Goal: Obtain resource: Download file/media

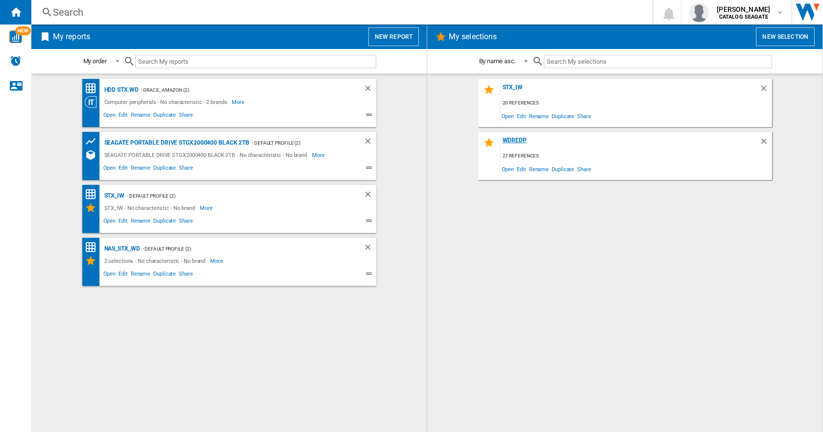
click at [523, 139] on div "WDRedP" at bounding box center [629, 143] width 259 height 13
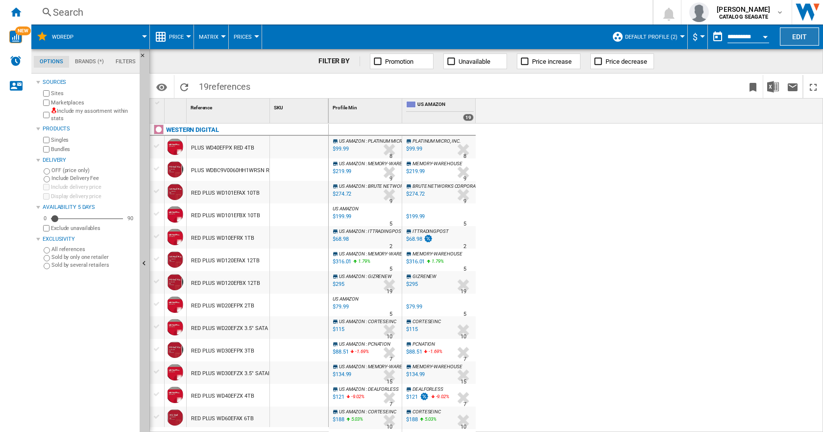
click at [797, 31] on button "Edit" at bounding box center [799, 36] width 39 height 18
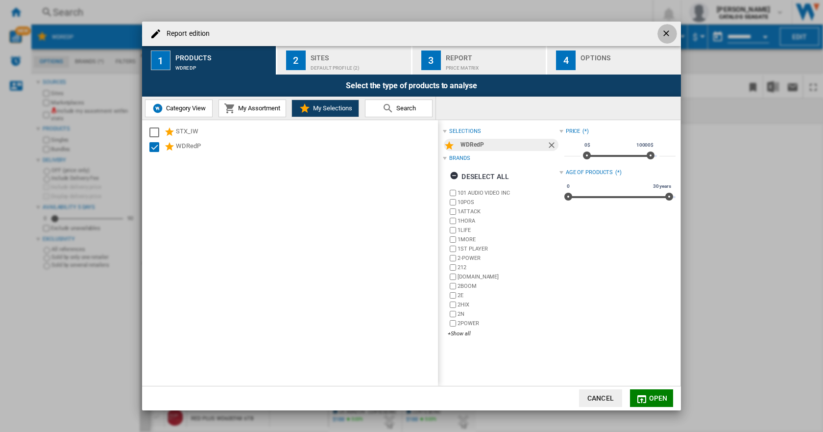
click at [662, 32] on ng-md-icon "getI18NText('BUTTONS.CLOSE_DIALOG')" at bounding box center [667, 34] width 12 height 12
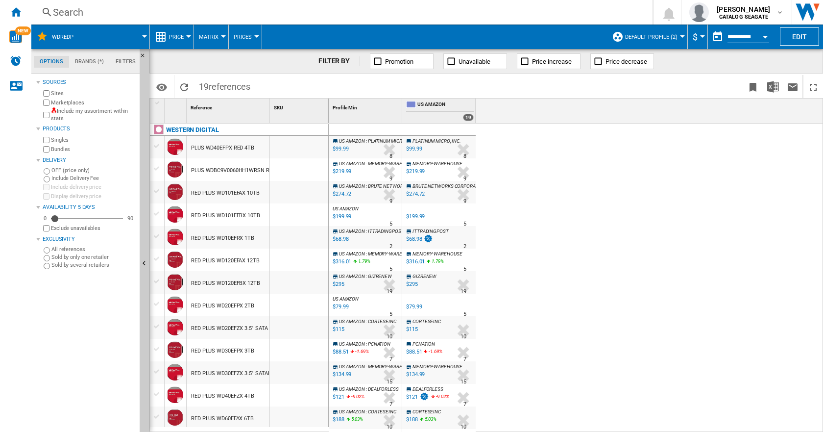
click at [688, 203] on div "US AMAZON : PLATINUM MICRO, INC. -1.0 % $99.99 % N/A 8 US AMAZON : PLATINUM MIC…" at bounding box center [576, 277] width 495 height 309
click at [17, 11] on ng-md-icon "Home" at bounding box center [16, 12] width 12 height 12
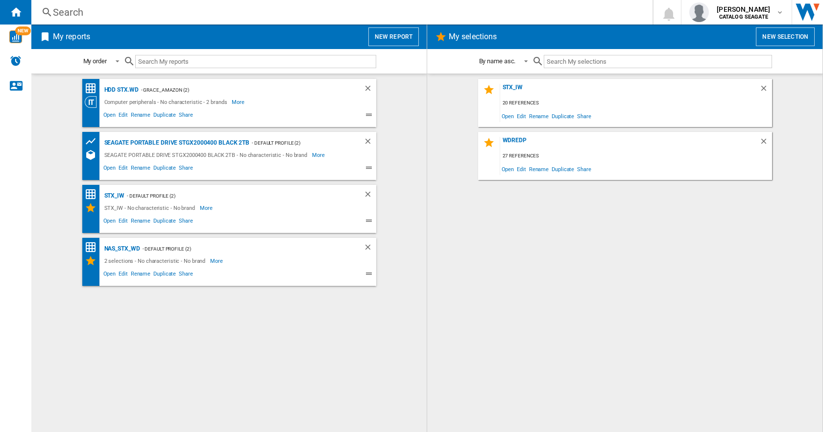
click at [790, 36] on button "New selection" at bounding box center [785, 36] width 59 height 19
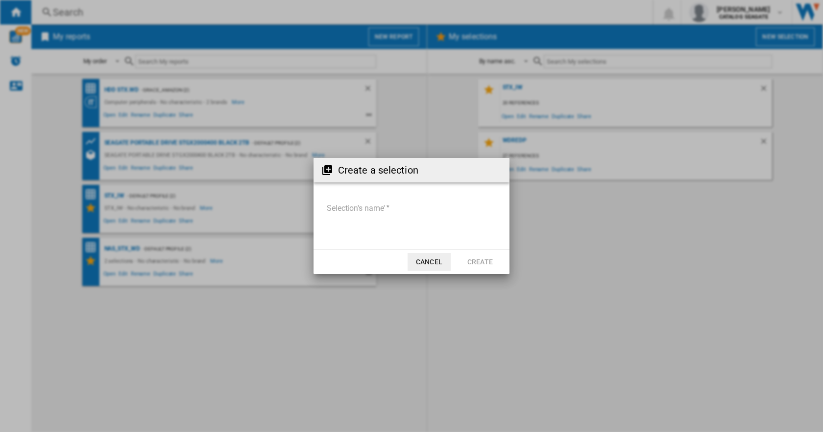
click at [362, 207] on input "Selection's name'" at bounding box center [411, 208] width 170 height 15
type input "*****"
click at [471, 260] on button "Create" at bounding box center [479, 262] width 43 height 18
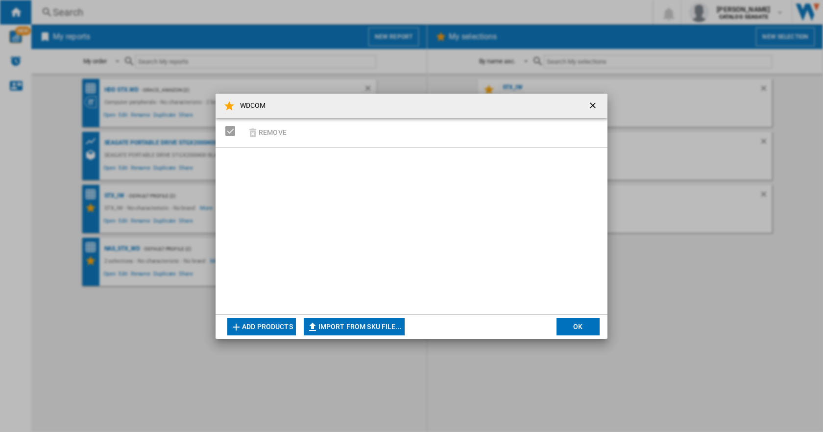
click at [264, 328] on button "Add products" at bounding box center [261, 326] width 69 height 18
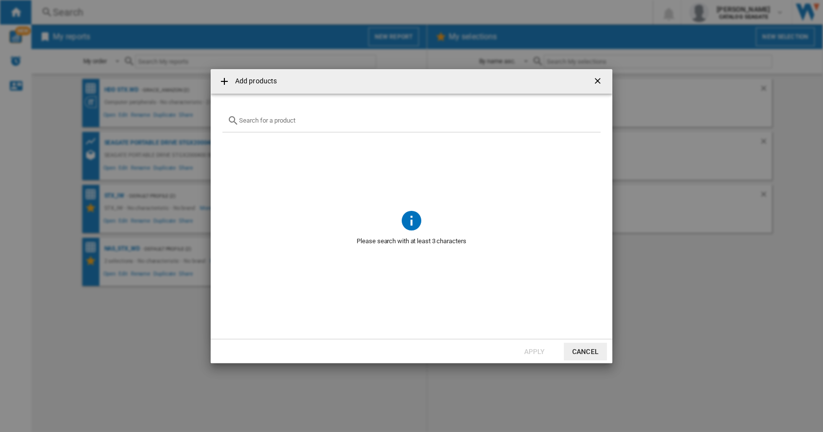
click at [579, 351] on button "Cancel" at bounding box center [585, 351] width 43 height 18
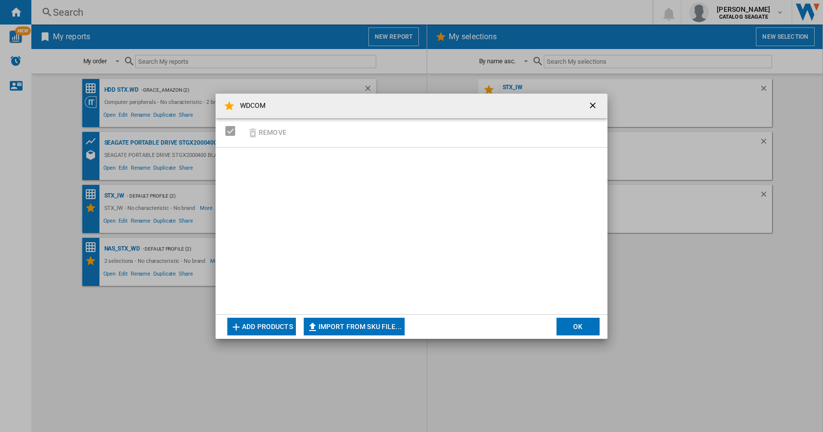
click at [571, 327] on button "OK" at bounding box center [577, 326] width 43 height 18
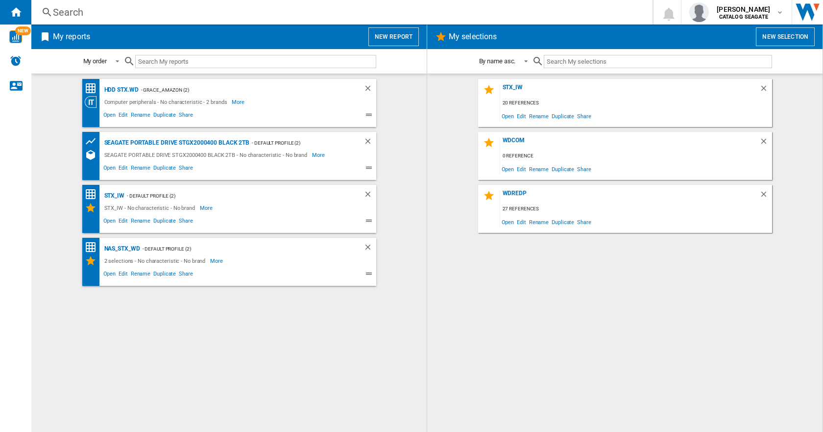
click at [438, 205] on wk-selection "WDRedP 27 references Open Edit Rename Duplicate Share" at bounding box center [625, 209] width 376 height 48
click at [512, 140] on div "WDCOM" at bounding box center [629, 143] width 259 height 13
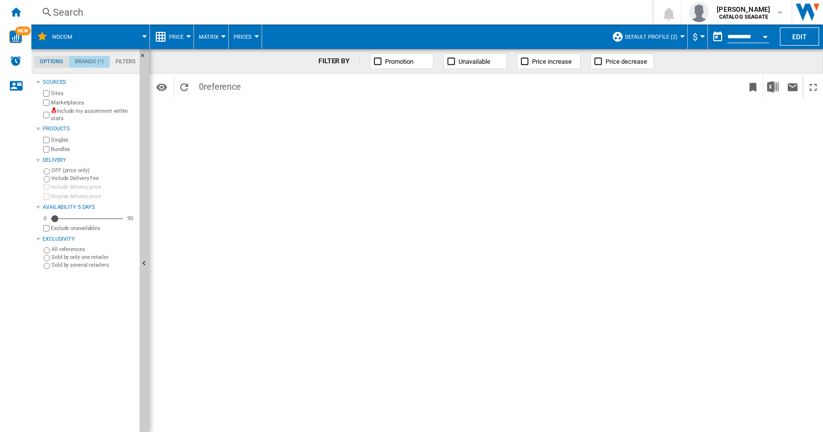
click at [80, 60] on md-tab-item "Brands (*)" at bounding box center [89, 62] width 41 height 12
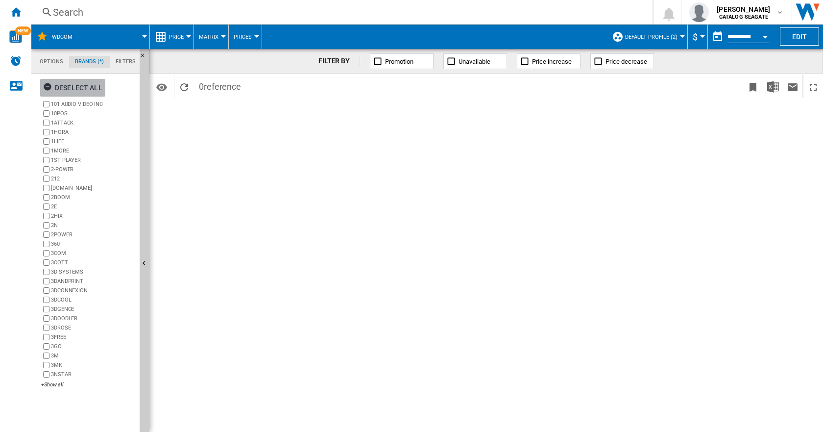
click at [48, 86] on ng-md-icon "button" at bounding box center [49, 88] width 12 height 12
click at [48, 87] on ng-md-icon "button" at bounding box center [49, 88] width 12 height 12
click at [787, 34] on button "Edit" at bounding box center [799, 36] width 39 height 18
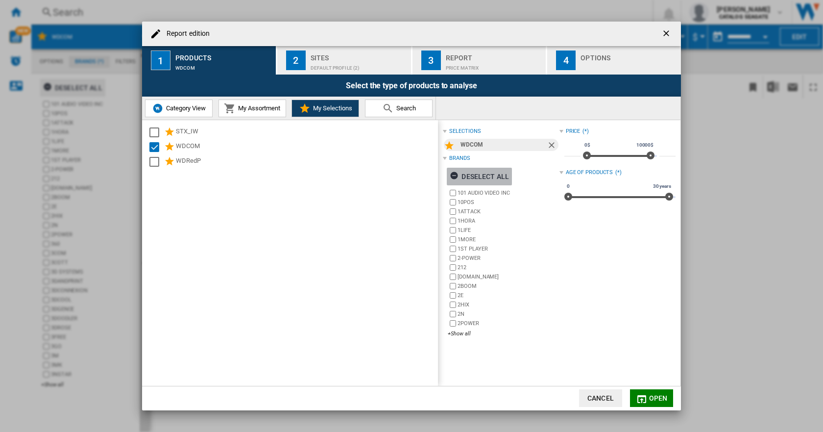
click at [456, 174] on ng-md-icon "Report edition ..." at bounding box center [456, 177] width 12 height 12
click at [458, 335] on div "+Show all" at bounding box center [503, 333] width 111 height 7
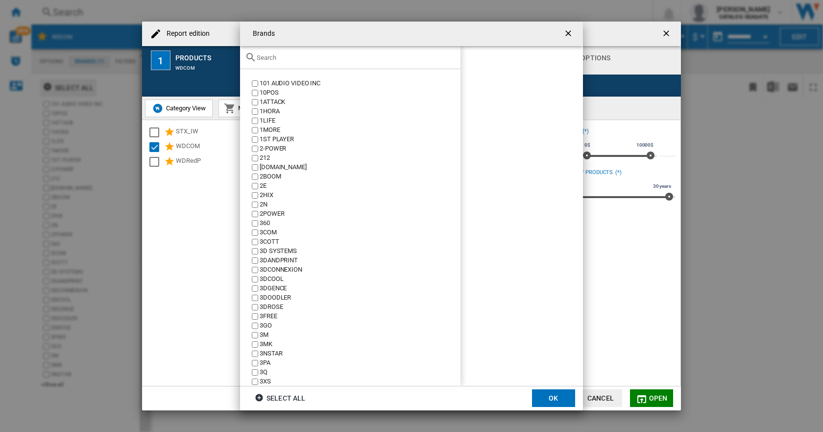
click at [285, 61] on input "text" at bounding box center [356, 57] width 199 height 7
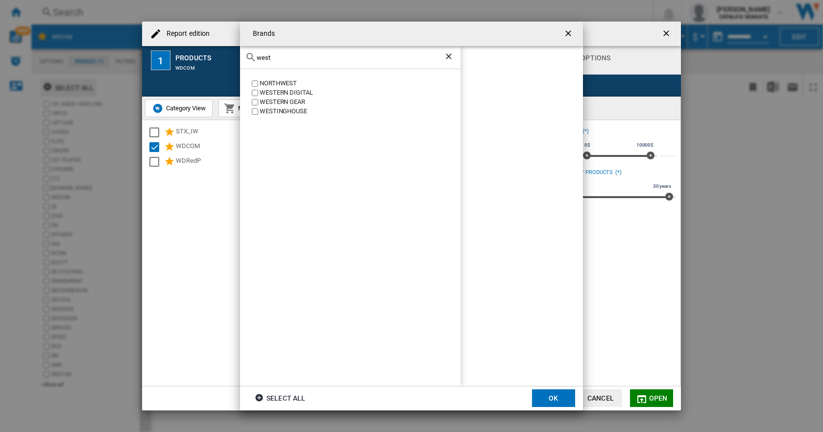
type input "west"
click at [544, 396] on button "OK" at bounding box center [553, 398] width 43 height 18
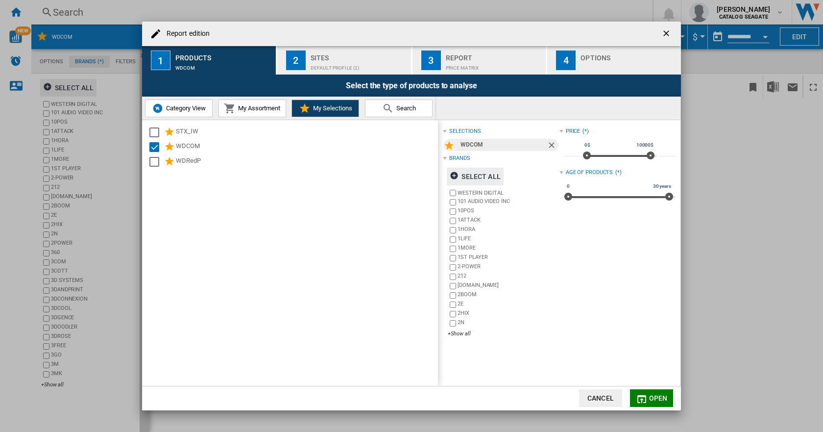
click at [651, 400] on span "Open" at bounding box center [658, 398] width 19 height 8
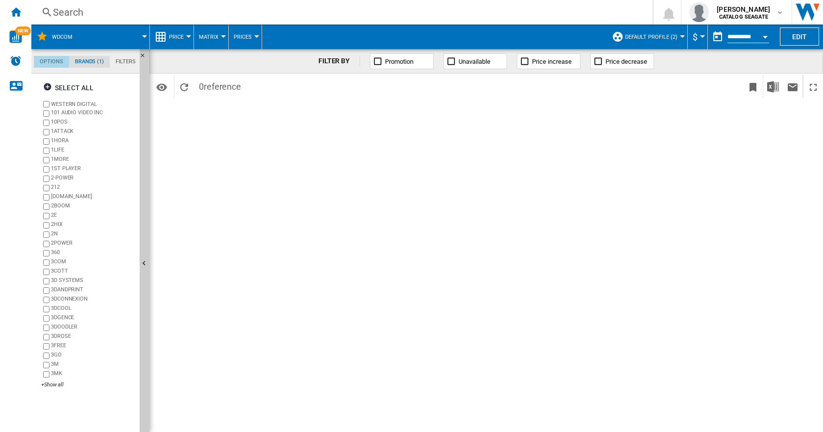
click at [52, 60] on md-tab-item "Options" at bounding box center [51, 62] width 35 height 12
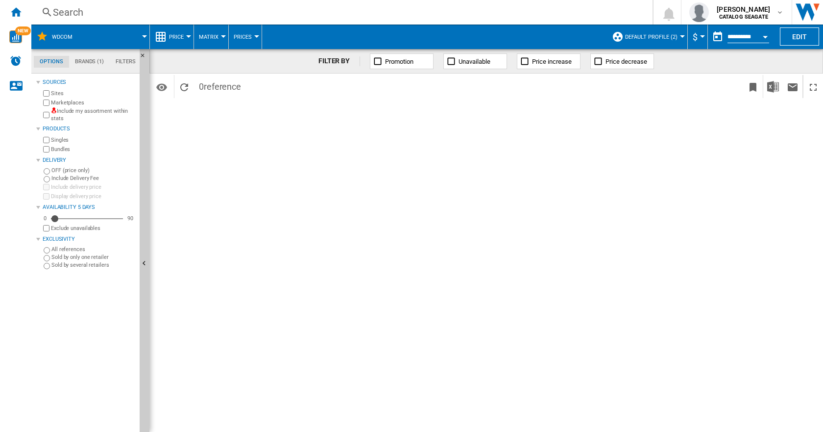
click at [658, 36] on span "Default profile (2)" at bounding box center [651, 37] width 52 height 6
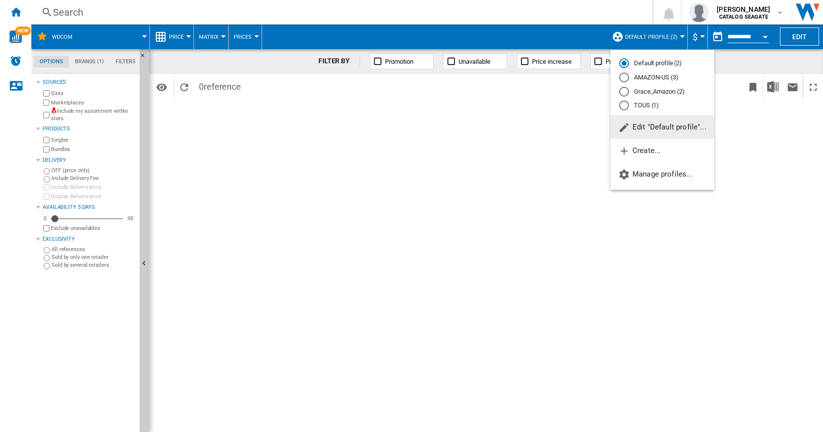
click at [653, 126] on span "Edit "Default profile"..." at bounding box center [662, 126] width 88 height 9
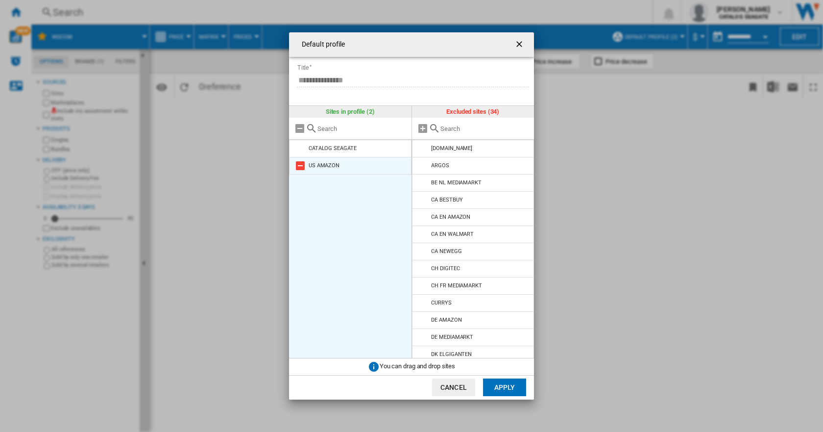
click at [302, 165] on md-icon at bounding box center [300, 166] width 12 height 12
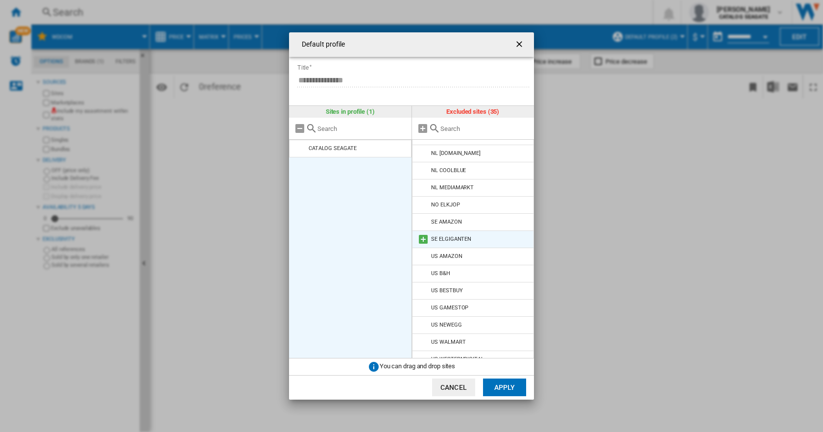
scroll to position [383, 0]
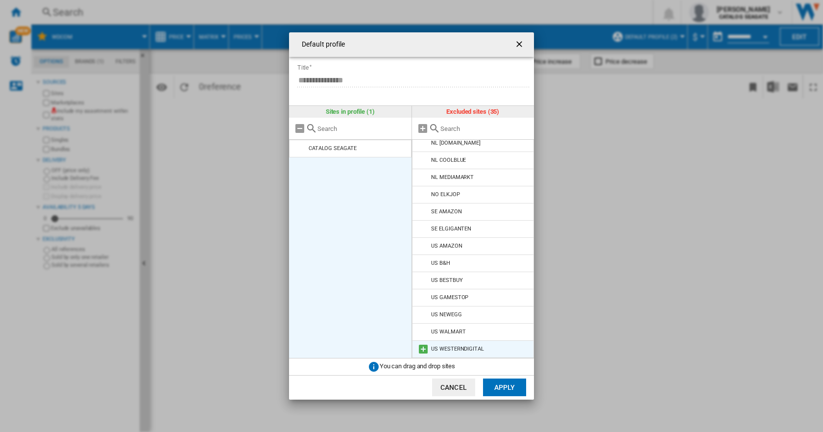
click at [422, 349] on md-icon at bounding box center [423, 349] width 12 height 12
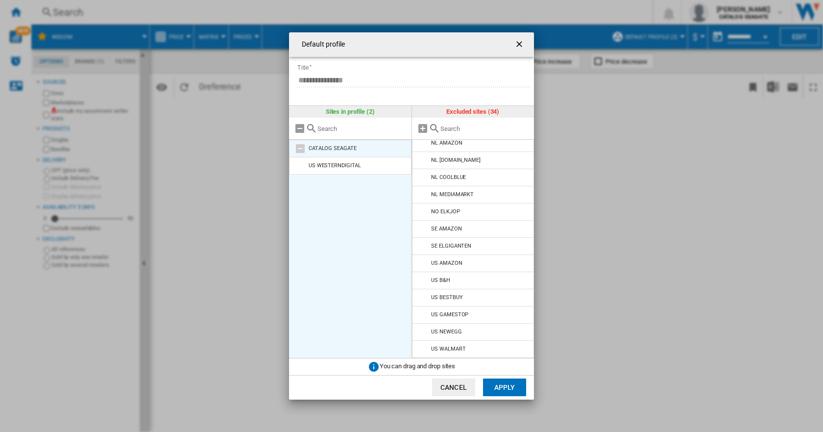
click at [303, 147] on md-icon at bounding box center [300, 149] width 12 height 12
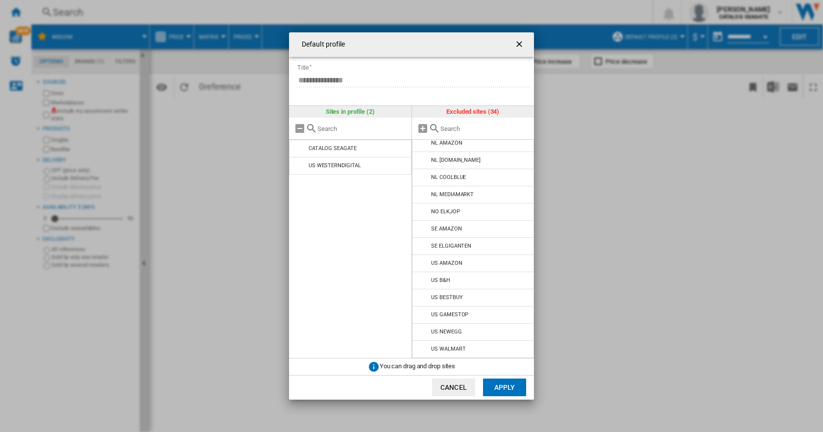
click at [502, 385] on button "Apply" at bounding box center [504, 387] width 43 height 18
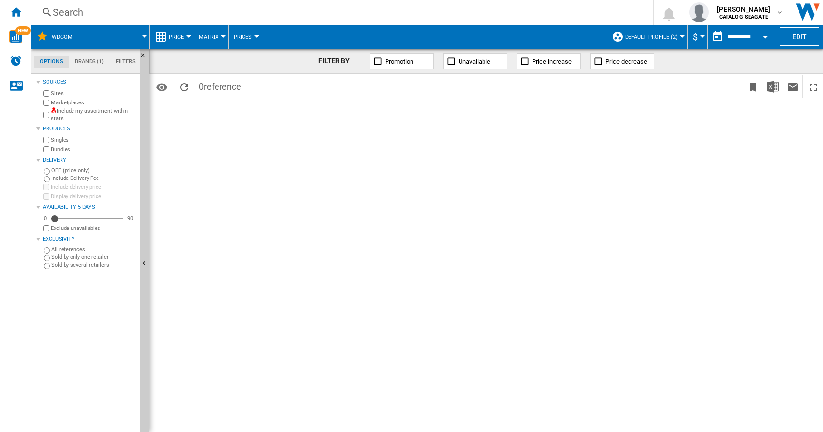
click at [87, 62] on md-tab-item "Brands (1)" at bounding box center [89, 62] width 41 height 12
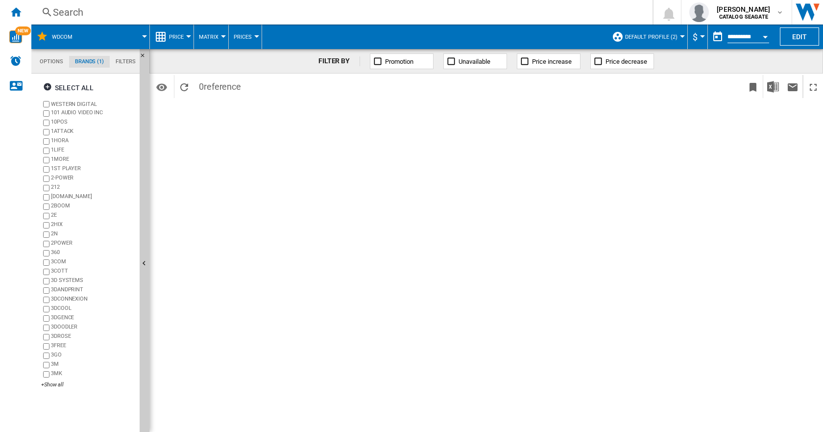
scroll to position [38, 0]
click at [129, 61] on md-tab-item "Filters" at bounding box center [126, 62] width 32 height 12
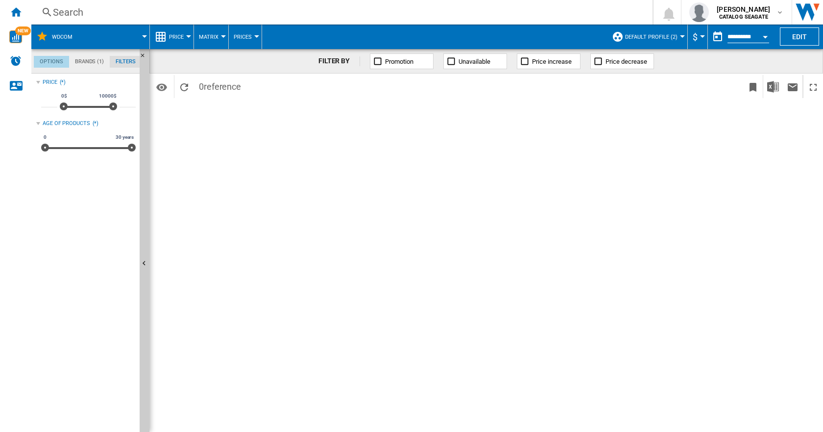
click at [53, 62] on md-tab-item "Options" at bounding box center [51, 62] width 35 height 12
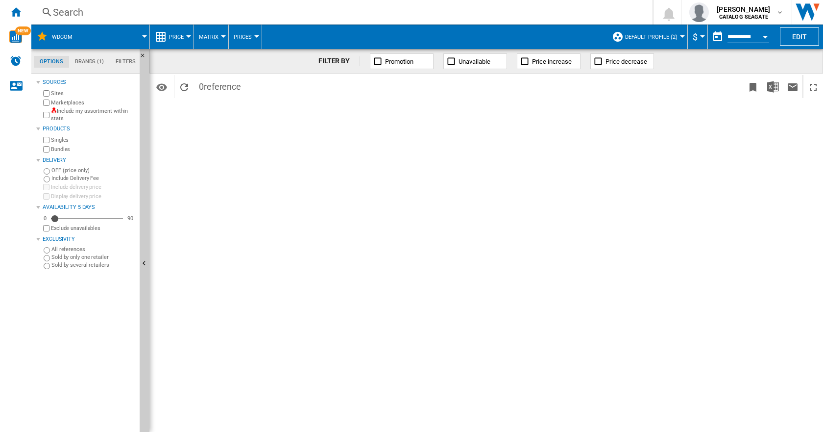
click at [144, 33] on md-menu "WDCOM" at bounding box center [90, 36] width 119 height 24
click at [66, 35] on span "WDCOM" at bounding box center [62, 37] width 21 height 6
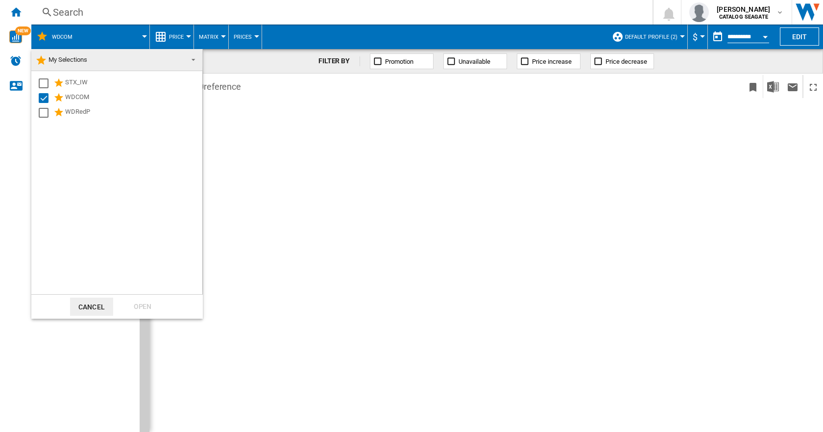
click at [458, 205] on md-backdrop at bounding box center [411, 216] width 823 height 432
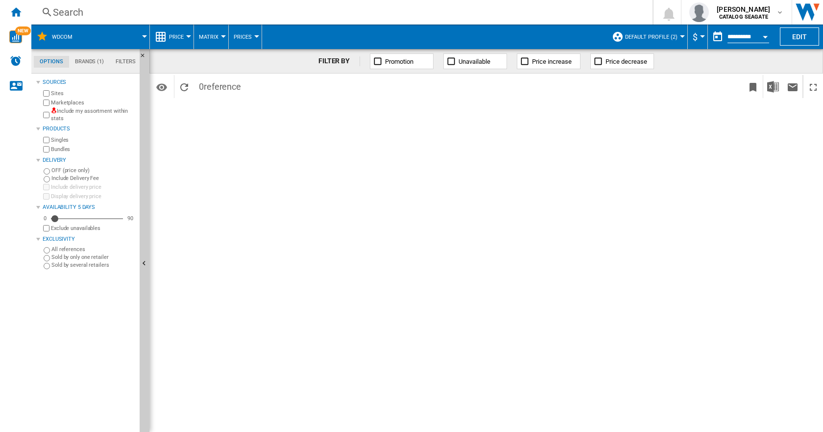
click at [653, 36] on span "Default profile (2)" at bounding box center [651, 37] width 52 height 6
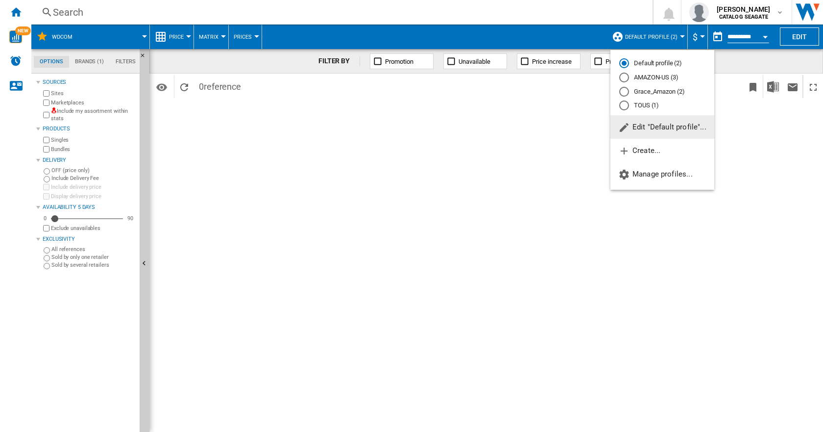
click at [649, 126] on span "Edit "Default profile"..." at bounding box center [662, 126] width 88 height 9
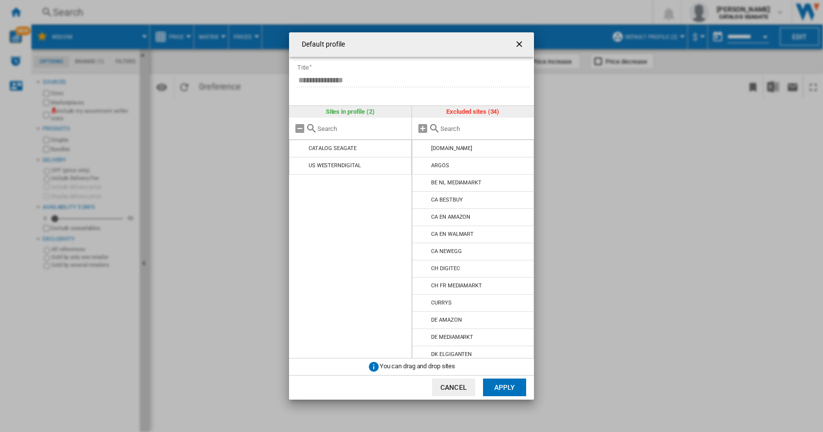
click at [450, 387] on button "Cancel" at bounding box center [453, 387] width 43 height 18
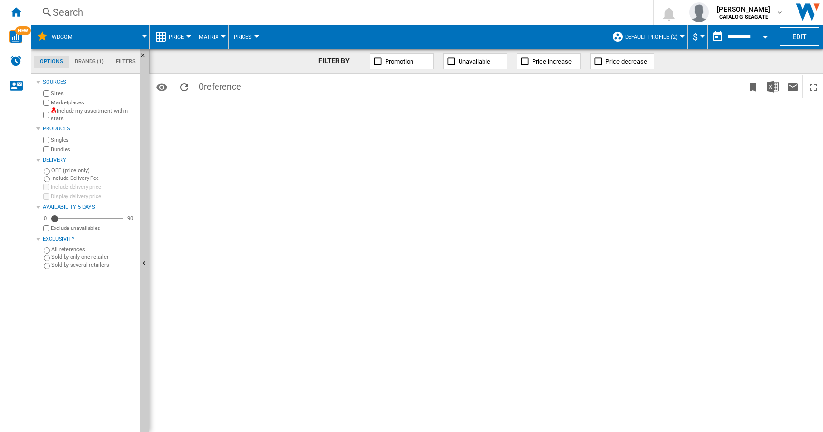
click at [53, 125] on div "Products" at bounding box center [89, 129] width 93 height 8
click at [124, 62] on md-tab-item "Filters" at bounding box center [126, 62] width 32 height 12
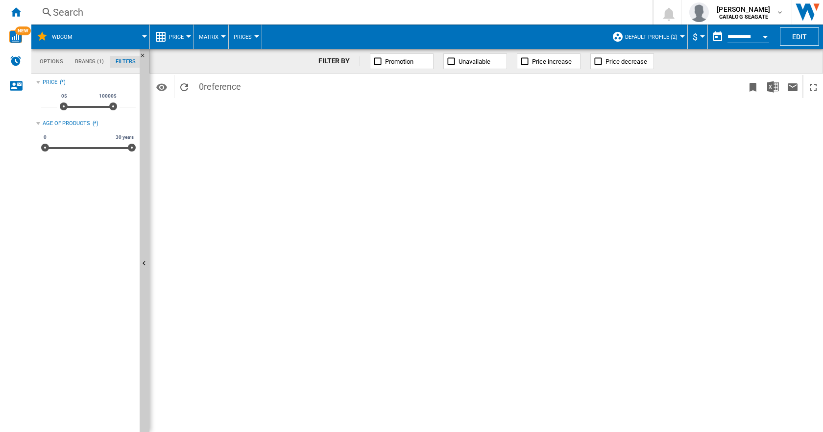
scroll to position [64, 0]
click at [85, 64] on md-tab-item "Brands (1)" at bounding box center [89, 62] width 41 height 12
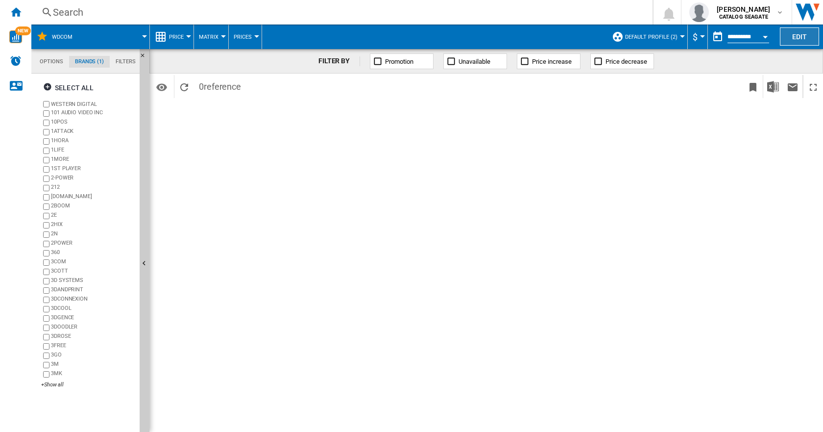
click at [795, 31] on button "Edit" at bounding box center [799, 36] width 39 height 18
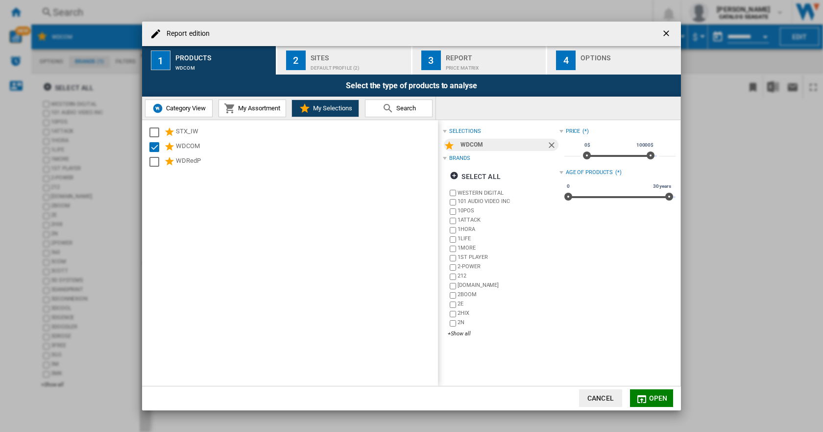
click at [248, 108] on span "My Assortment" at bounding box center [258, 107] width 45 height 7
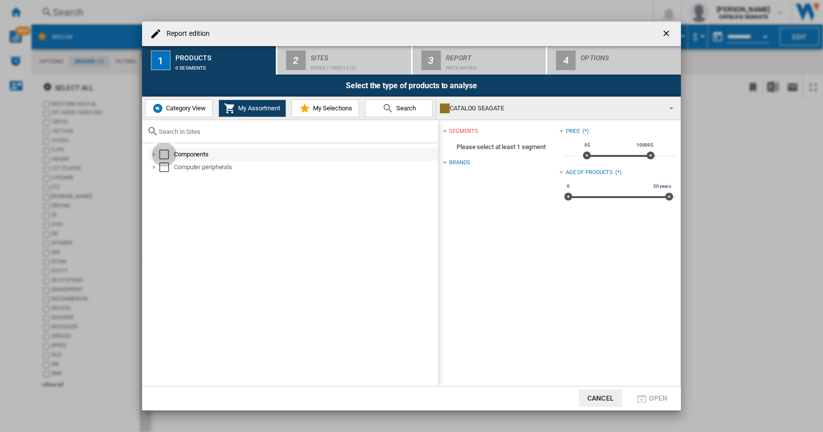
click at [163, 156] on div "Select" at bounding box center [164, 154] width 10 height 10
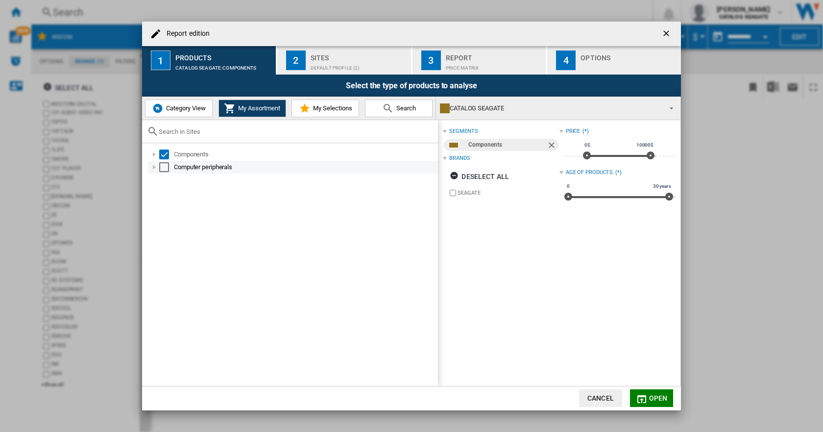
click at [163, 164] on div "Select" at bounding box center [164, 167] width 10 height 10
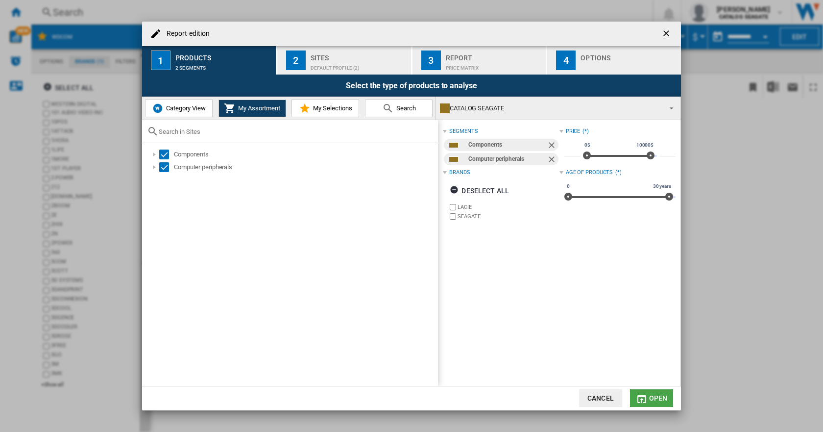
click at [657, 400] on span "Open" at bounding box center [658, 398] width 19 height 8
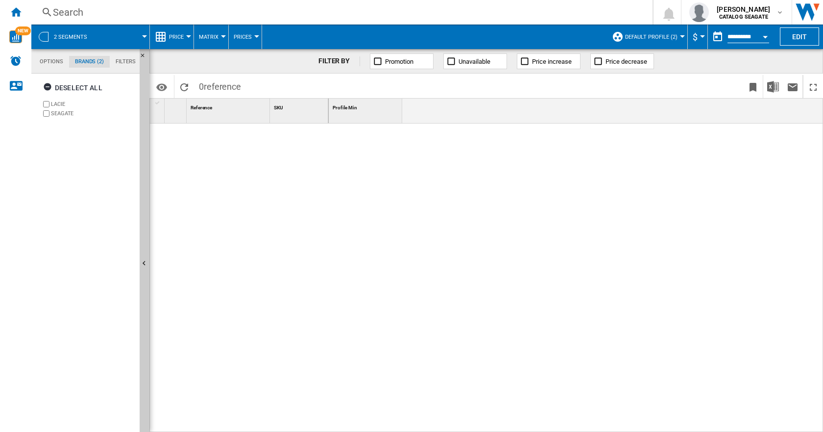
click at [639, 34] on span "Default profile (2)" at bounding box center [651, 37] width 52 height 6
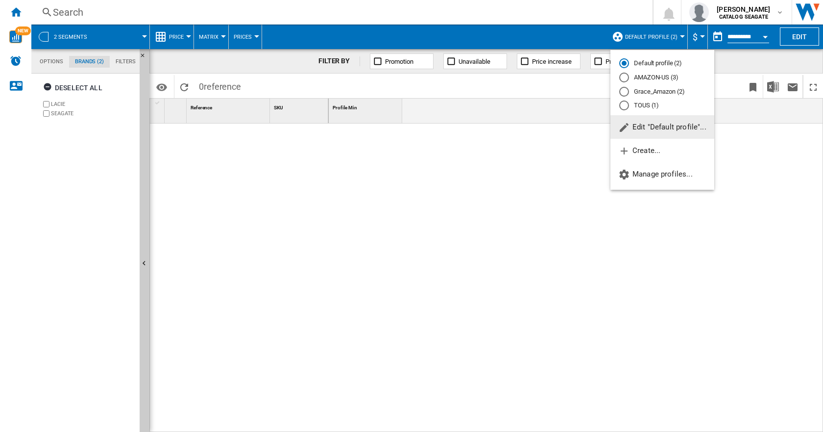
click at [645, 128] on span "Edit "Default profile"..." at bounding box center [662, 126] width 88 height 9
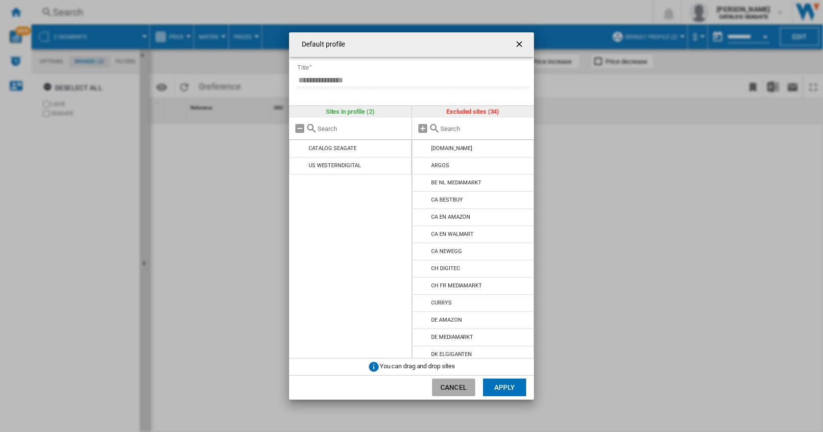
click at [456, 384] on button "Cancel" at bounding box center [453, 387] width 43 height 18
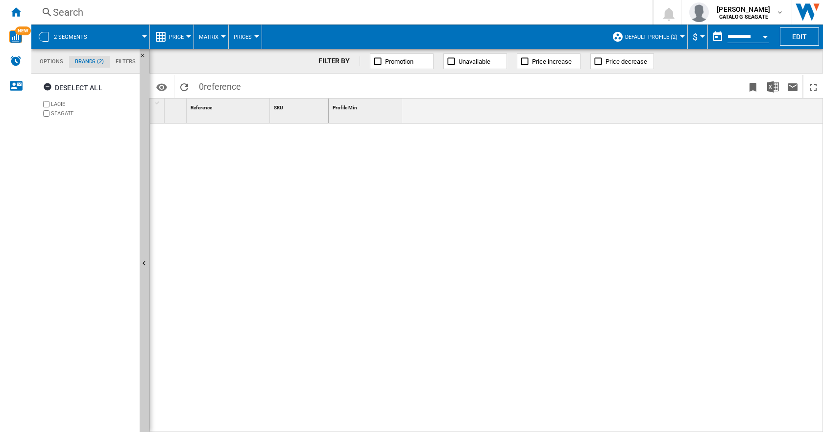
click at [141, 35] on span at bounding box center [123, 36] width 44 height 24
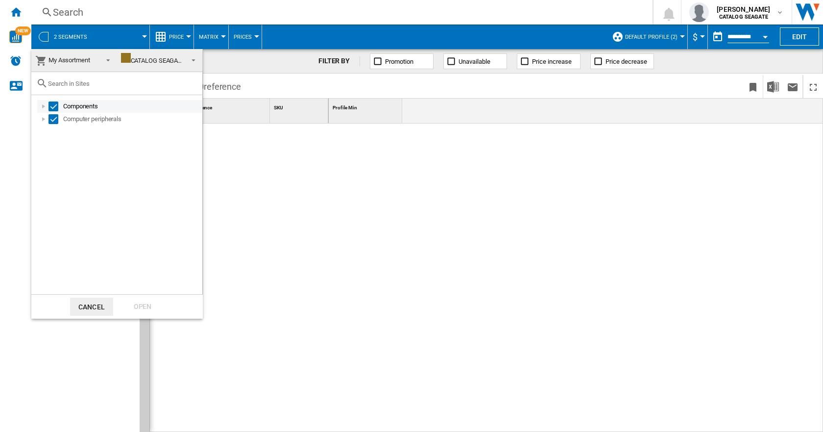
click at [42, 106] on div at bounding box center [44, 106] width 10 height 10
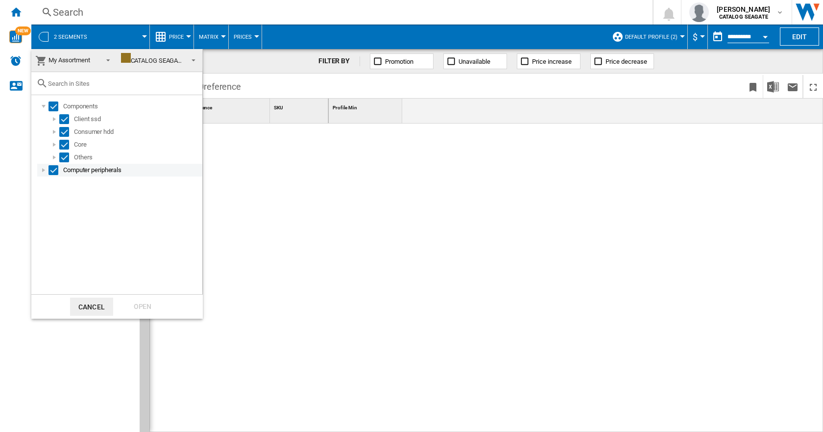
click at [43, 170] on div at bounding box center [44, 170] width 10 height 10
click at [154, 59] on div "CATALOG SEAGATE" at bounding box center [153, 60] width 64 height 7
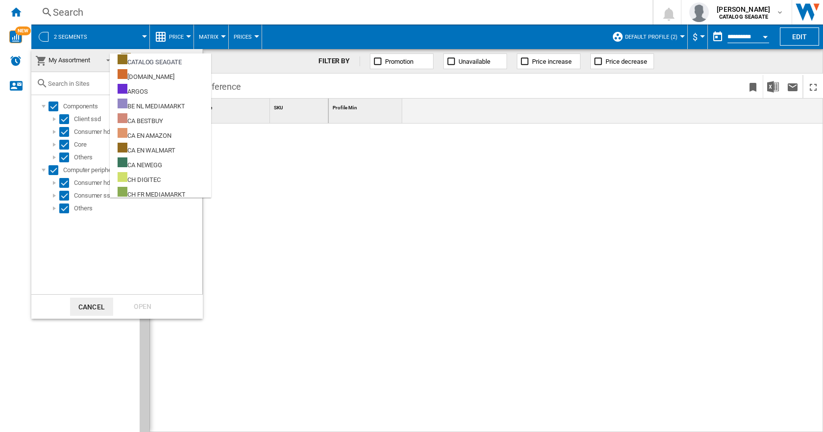
click at [81, 63] on span "My Assortment" at bounding box center [69, 59] width 42 height 7
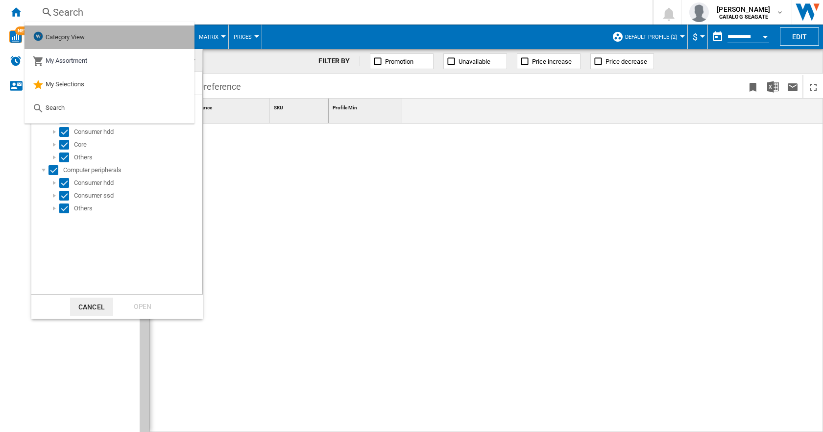
click at [73, 33] on div "Category View" at bounding box center [58, 37] width 52 height 14
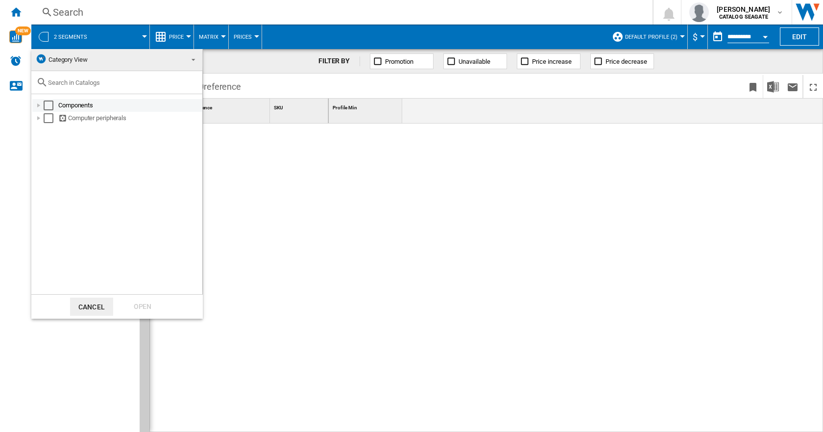
click at [52, 104] on div "Select" at bounding box center [49, 105] width 10 height 10
click at [50, 116] on div "Select" at bounding box center [49, 118] width 10 height 10
click at [144, 306] on div "Open" at bounding box center [142, 306] width 43 height 18
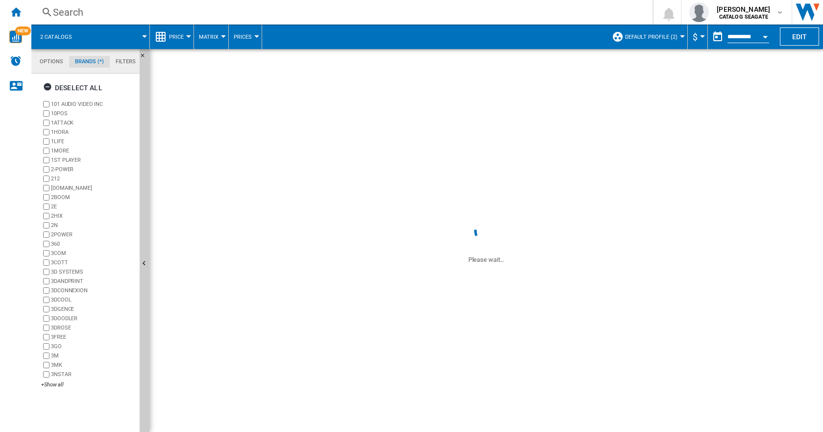
click at [68, 39] on span "2 catalogs" at bounding box center [56, 37] width 32 height 6
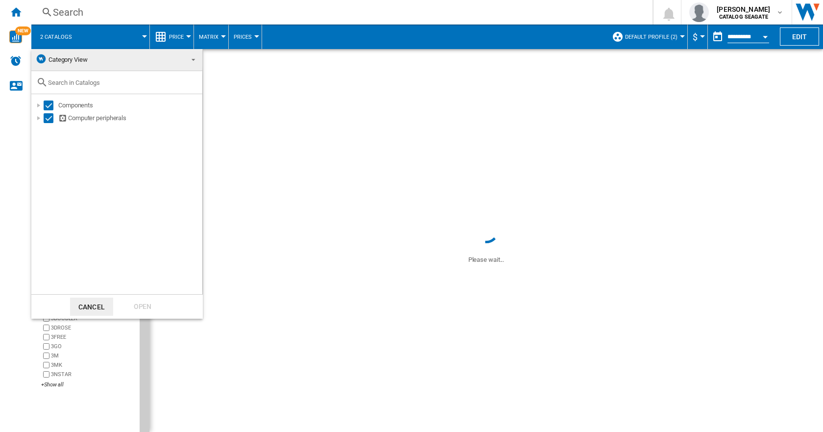
click at [68, 39] on md-backdrop at bounding box center [411, 216] width 823 height 432
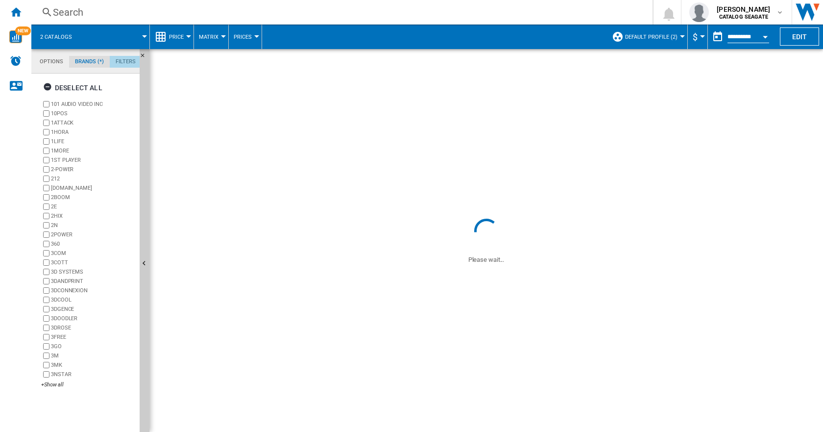
click at [123, 58] on md-tab-item "Filters" at bounding box center [126, 62] width 32 height 12
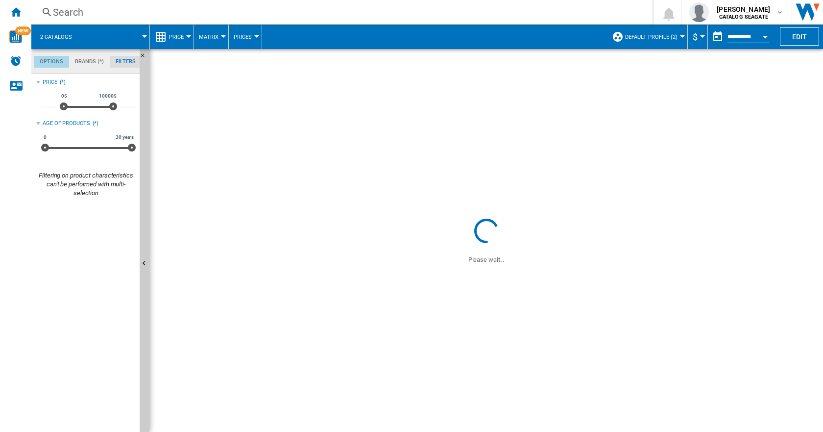
click at [51, 58] on md-tab-item "Options" at bounding box center [51, 62] width 35 height 12
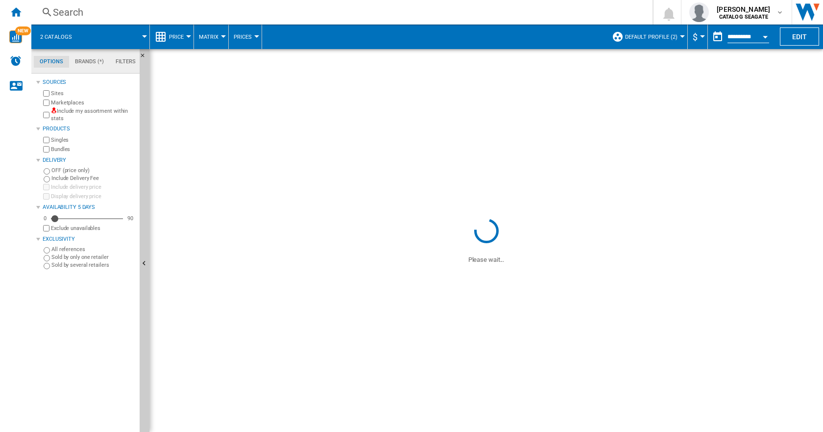
click at [141, 36] on span at bounding box center [115, 36] width 59 height 24
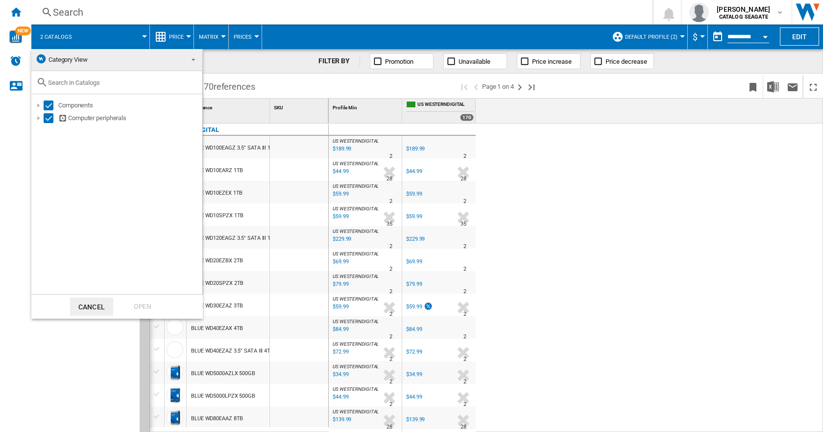
click at [534, 229] on md-backdrop at bounding box center [411, 216] width 823 height 432
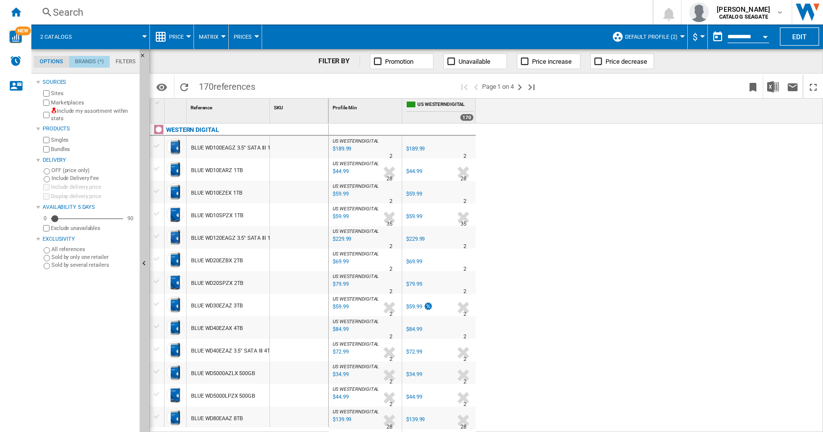
click at [84, 62] on md-tab-item "Brands (*)" at bounding box center [89, 62] width 41 height 12
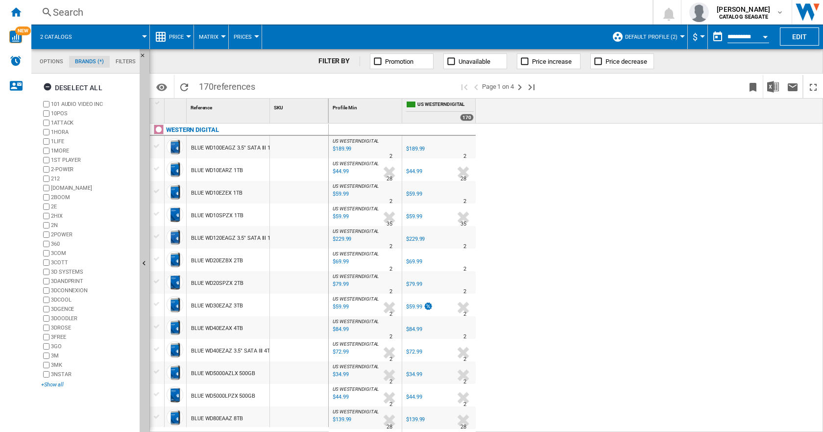
click at [52, 385] on div "+Show all" at bounding box center [88, 384] width 95 height 7
click at [55, 382] on div "+Show all" at bounding box center [88, 384] width 95 height 7
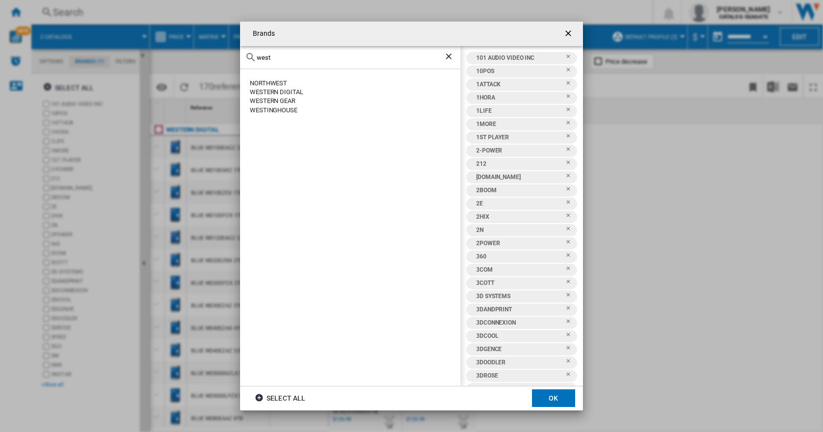
click at [264, 90] on div "WESTERN DIGITAL" at bounding box center [355, 92] width 211 height 9
click at [553, 397] on button "OK" at bounding box center [553, 398] width 43 height 18
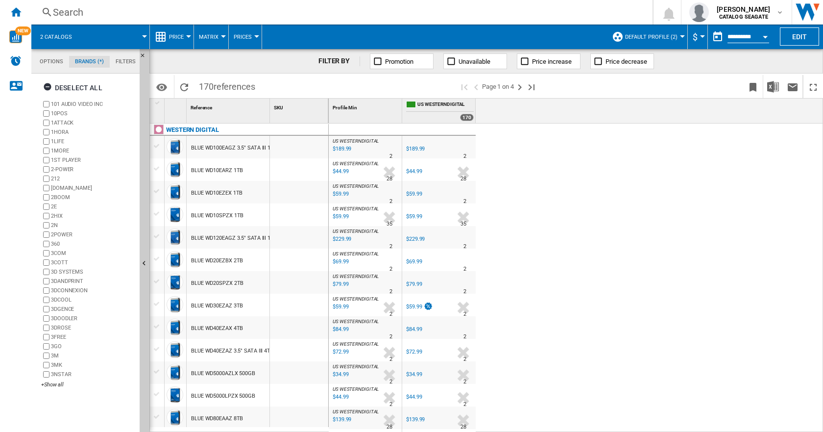
click at [653, 39] on span "Default profile (2)" at bounding box center [651, 37] width 52 height 6
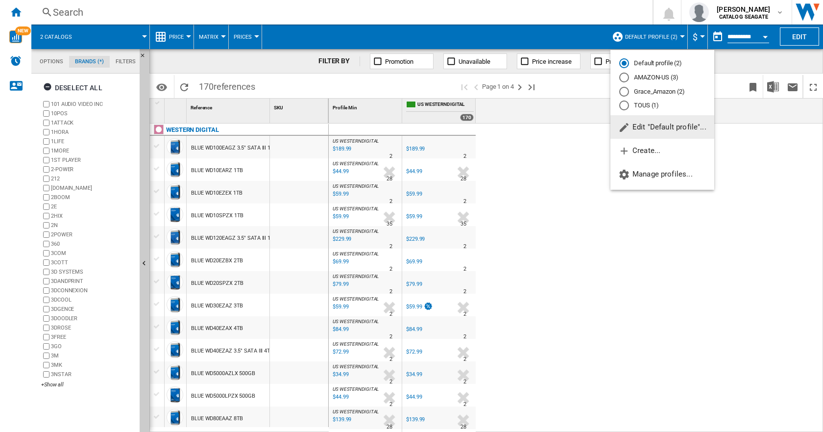
click at [648, 126] on span "Edit "Default profile"..." at bounding box center [662, 126] width 88 height 9
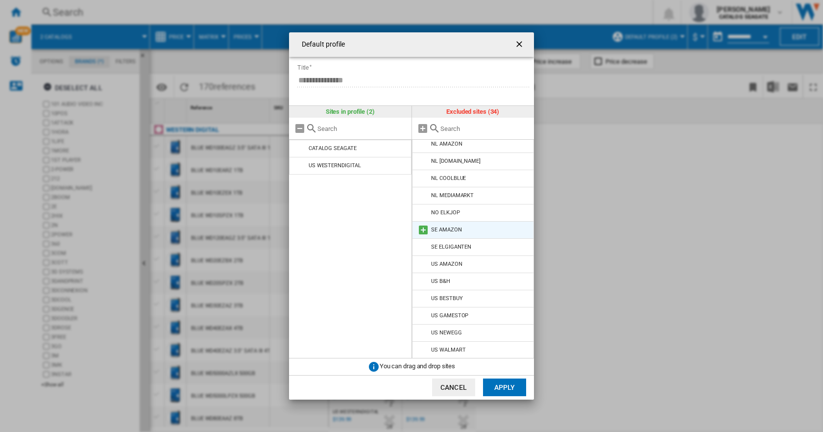
scroll to position [365, 0]
click at [502, 385] on button "Apply" at bounding box center [504, 387] width 43 height 18
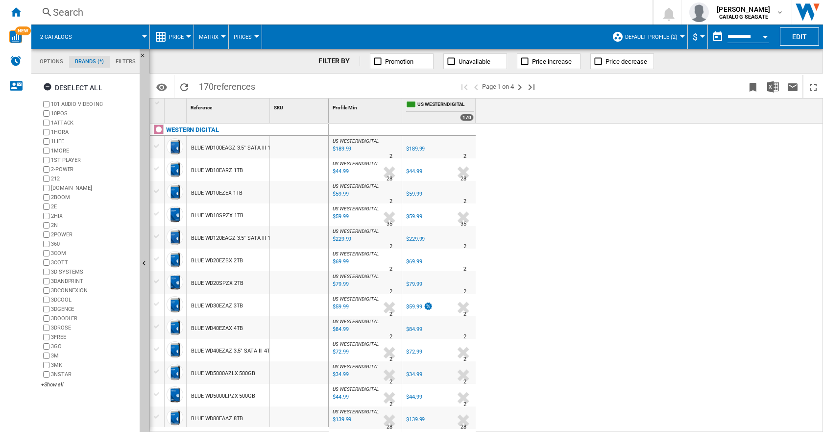
click at [176, 37] on span "Price" at bounding box center [176, 37] width 15 height 6
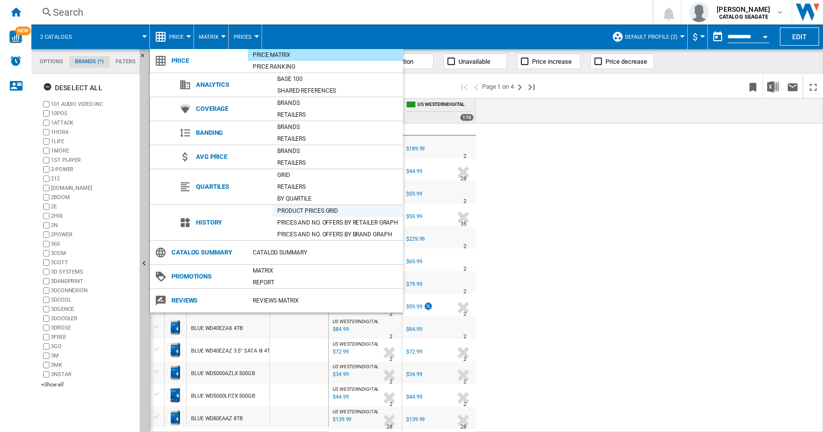
click at [290, 208] on div "Product prices grid" at bounding box center [337, 211] width 131 height 10
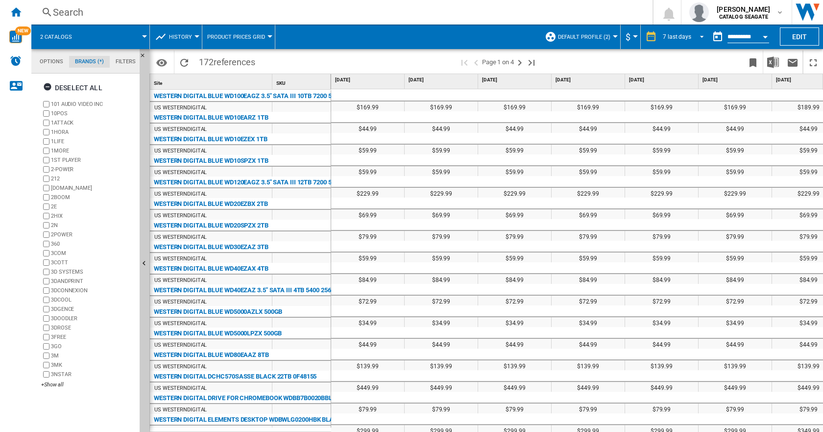
click at [686, 37] on div "7 last days" at bounding box center [677, 36] width 28 height 7
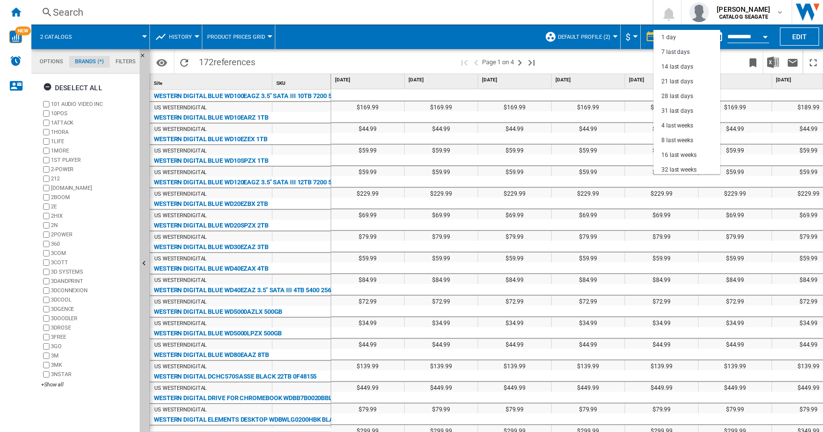
scroll to position [15, 0]
click at [670, 95] on div "31 last days" at bounding box center [677, 96] width 32 height 8
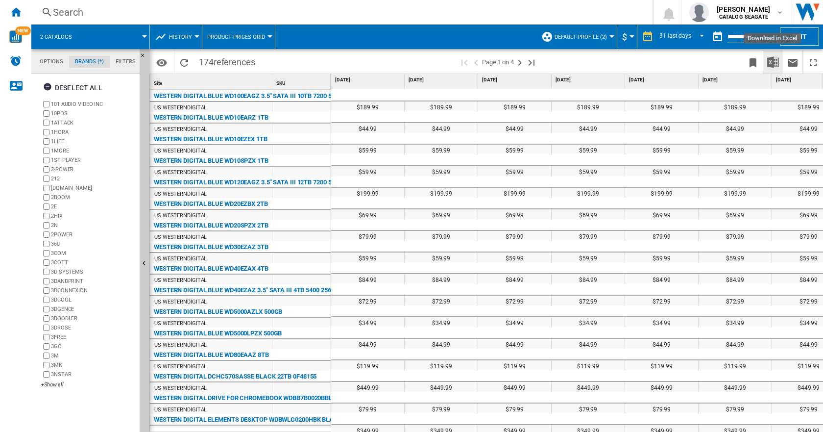
click at [771, 60] on img "Download in Excel" at bounding box center [773, 62] width 12 height 12
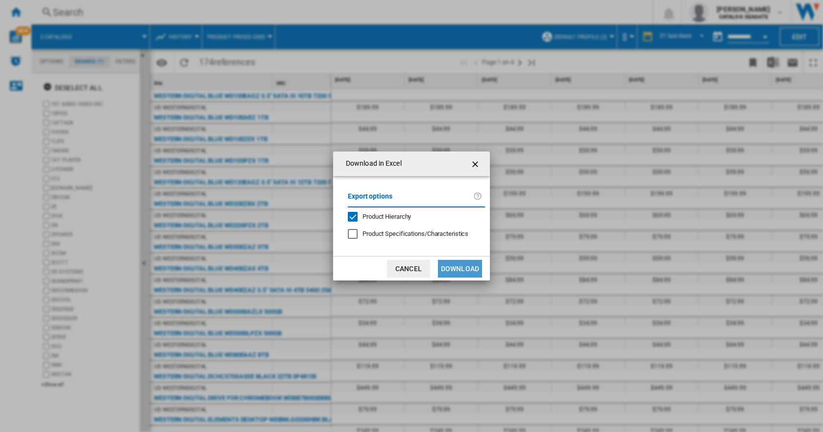
click at [462, 265] on button "Download" at bounding box center [460, 269] width 44 height 18
